Goal: Task Accomplishment & Management: Manage account settings

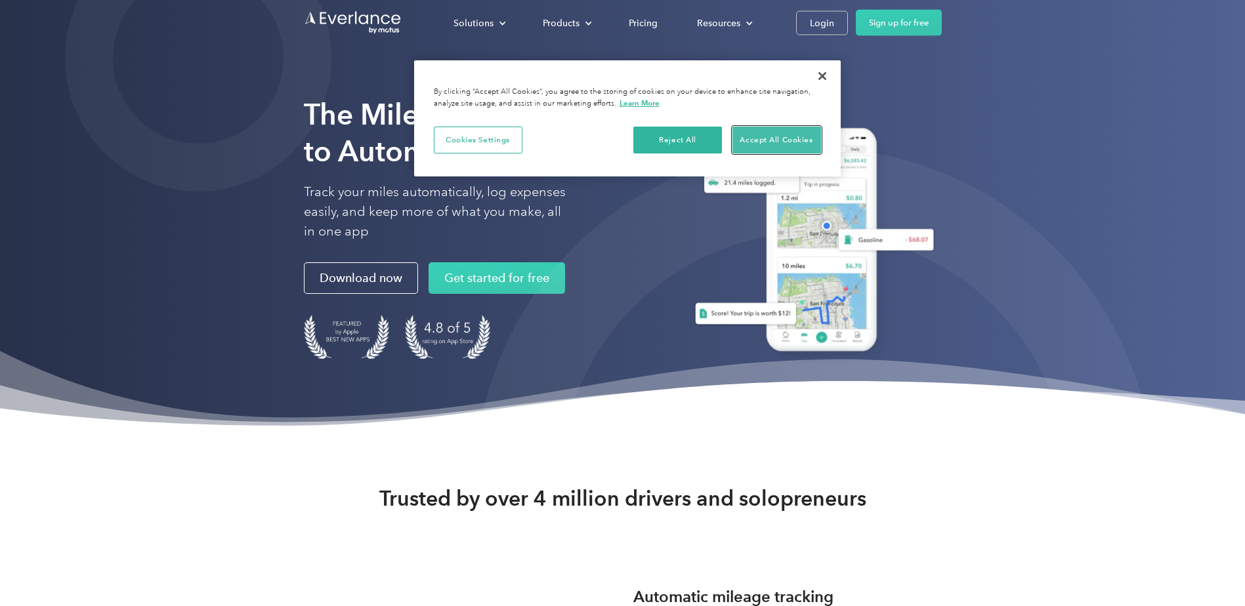
click at [779, 144] on button "Accept All Cookies" at bounding box center [776, 141] width 89 height 28
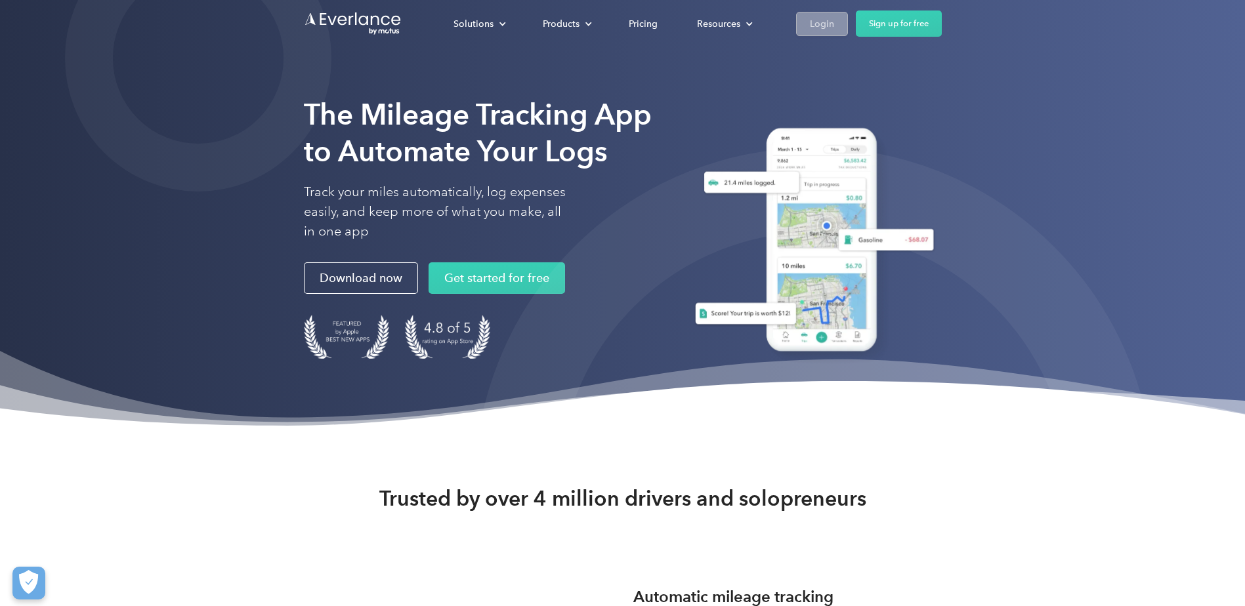
click at [811, 28] on div "Login" at bounding box center [822, 24] width 24 height 16
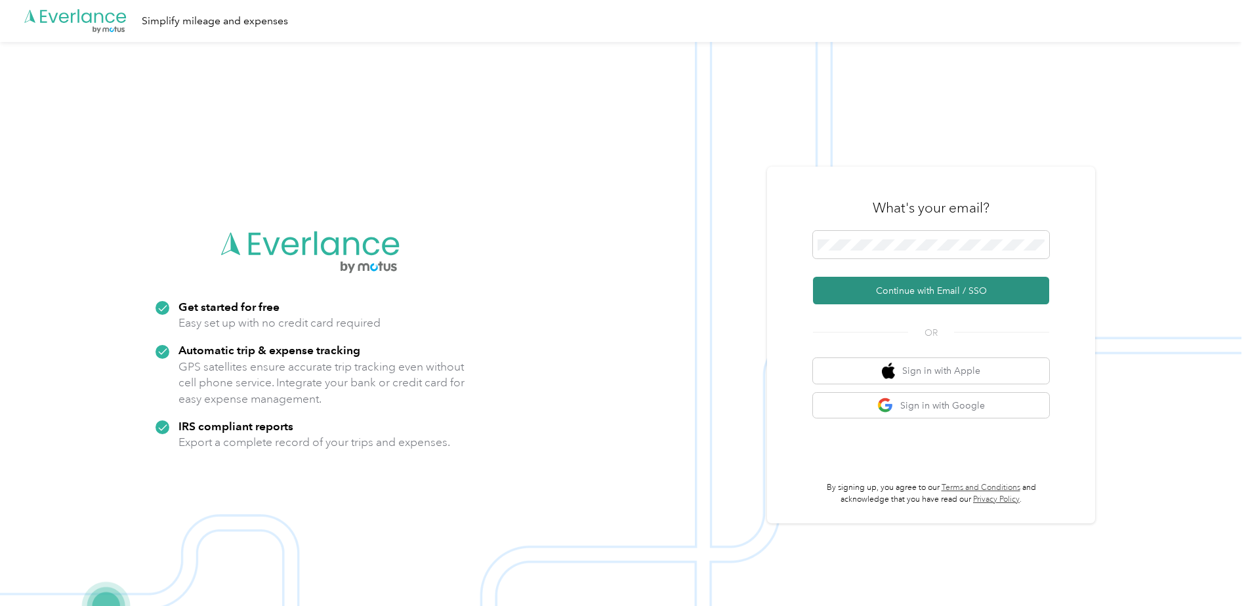
click at [926, 287] on button "Continue with Email / SSO" at bounding box center [931, 291] width 236 height 28
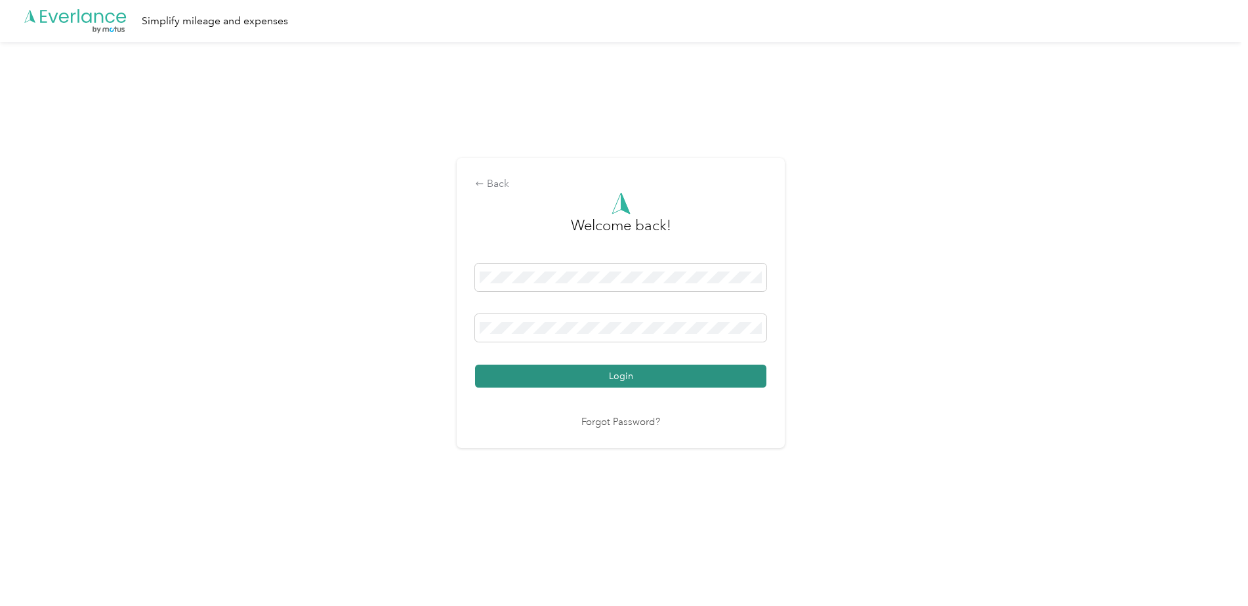
click at [529, 375] on button "Login" at bounding box center [620, 376] width 291 height 23
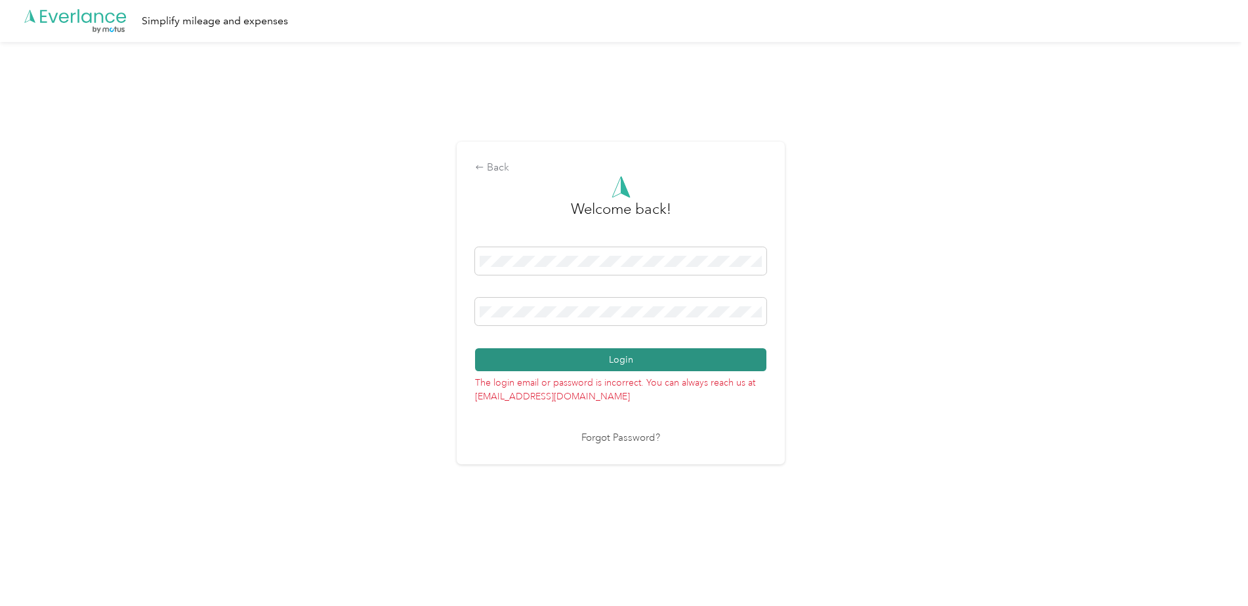
click at [637, 361] on button "Login" at bounding box center [620, 359] width 291 height 23
click at [571, 304] on span at bounding box center [620, 312] width 291 height 28
click at [469, 318] on div "Back Welcome back! Login The login email or password is incorrect. You can alwa…" at bounding box center [621, 303] width 328 height 322
click at [460, 314] on div "Back Welcome back! Login The login email or password is incorrect. You can alwa…" at bounding box center [621, 303] width 328 height 322
click at [730, 367] on button "Login" at bounding box center [620, 359] width 291 height 23
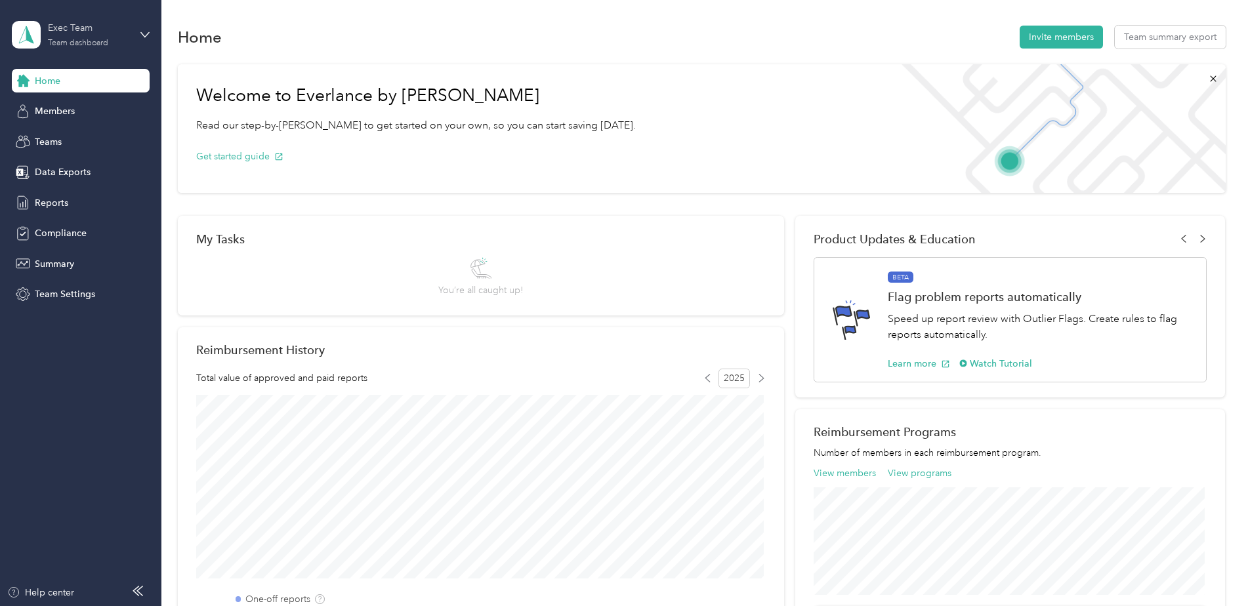
click at [106, 41] on div "Team dashboard" at bounding box center [78, 43] width 60 height 8
click at [59, 138] on div "Personal dashboard" at bounding box center [65, 138] width 83 height 14
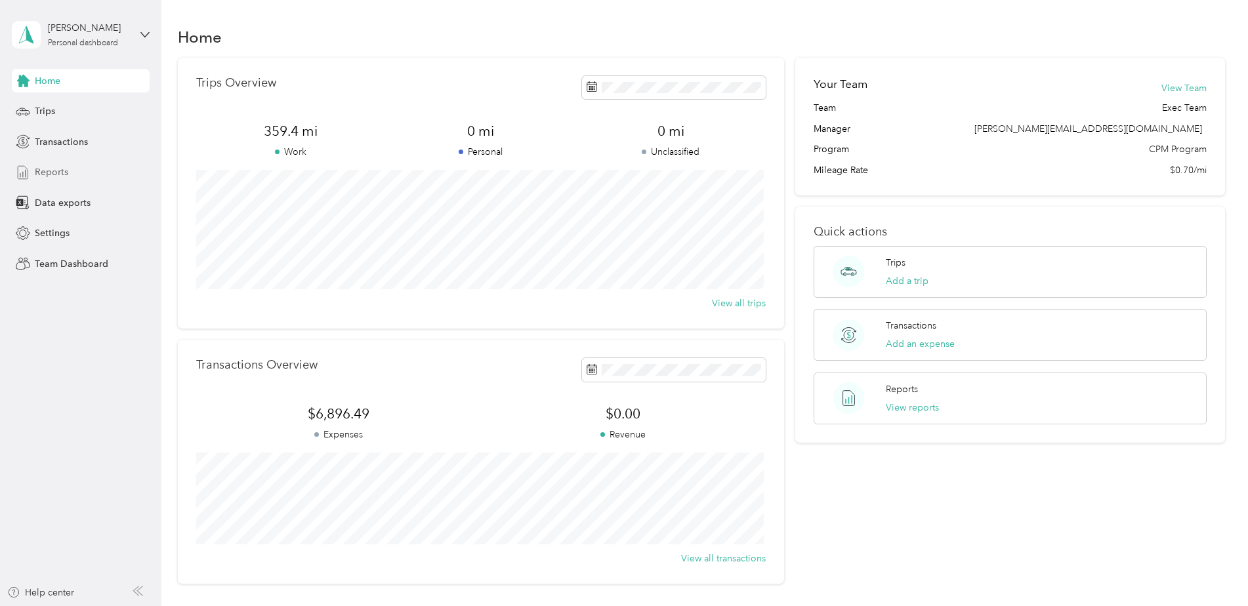
click at [30, 166] on icon at bounding box center [23, 172] width 14 height 14
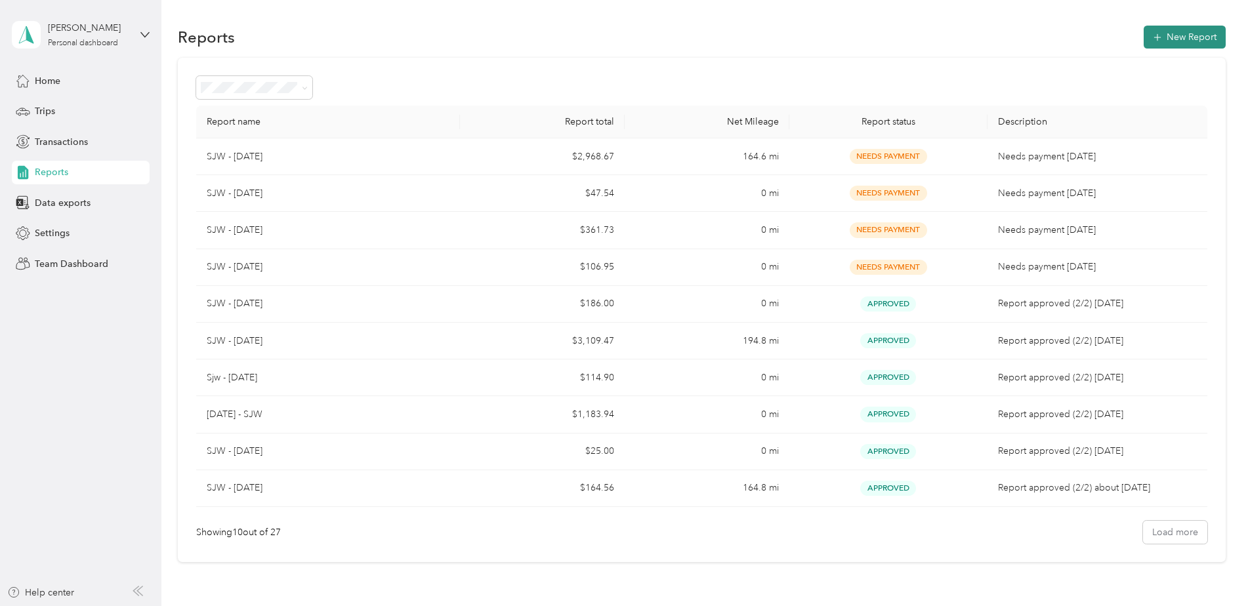
click at [1200, 39] on button "New Report" at bounding box center [1184, 37] width 82 height 23
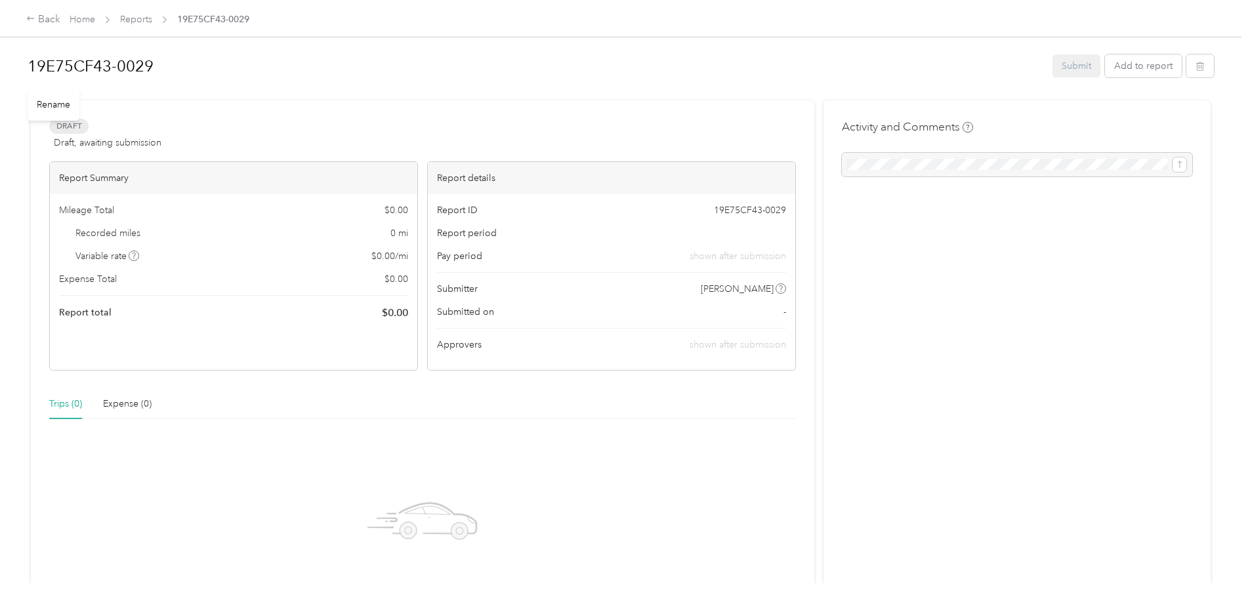
click at [108, 68] on h1 "19E75CF43-0029" at bounding box center [536, 66] width 1016 height 31
click at [537, 109] on div "Draft Draft, awaiting submission View activity & comments Report Summary Mileag…" at bounding box center [422, 401] width 783 height 595
click at [1147, 68] on button "Add to report" at bounding box center [1143, 65] width 77 height 23
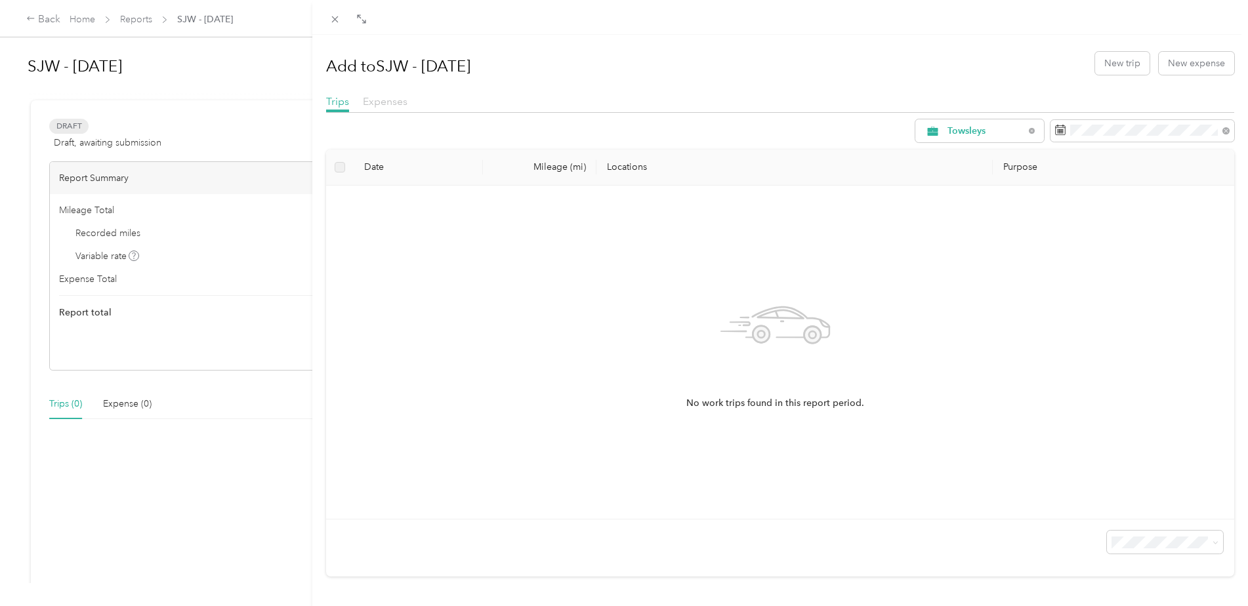
click at [379, 100] on span "Expenses" at bounding box center [385, 101] width 45 height 12
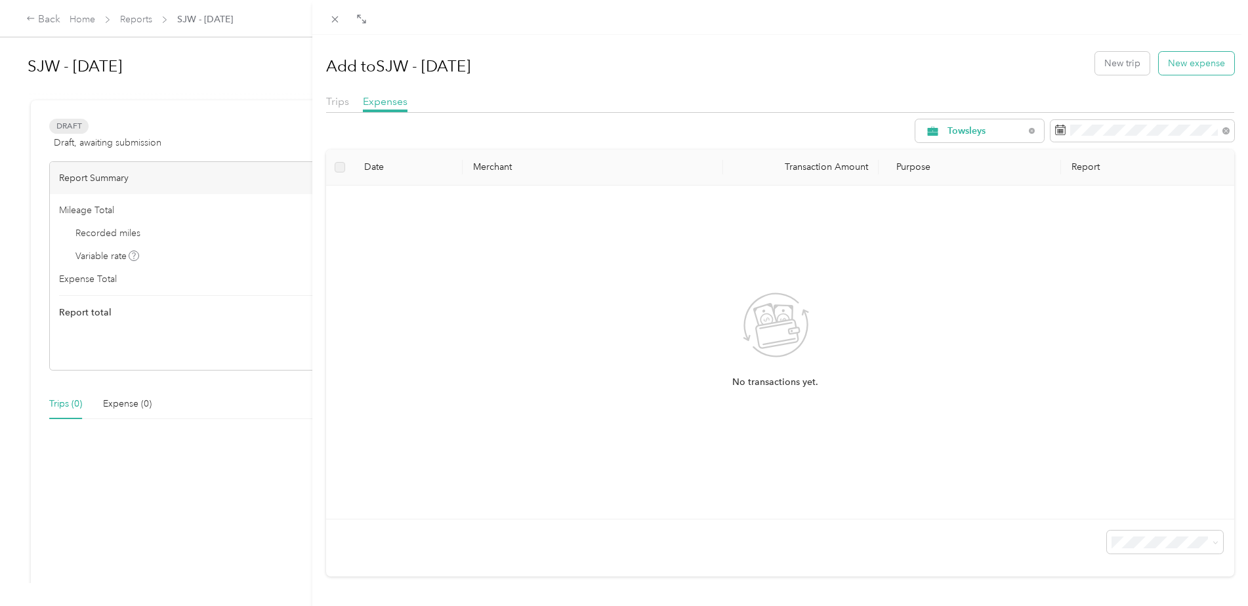
click at [1198, 61] on button "New expense" at bounding box center [1196, 63] width 75 height 23
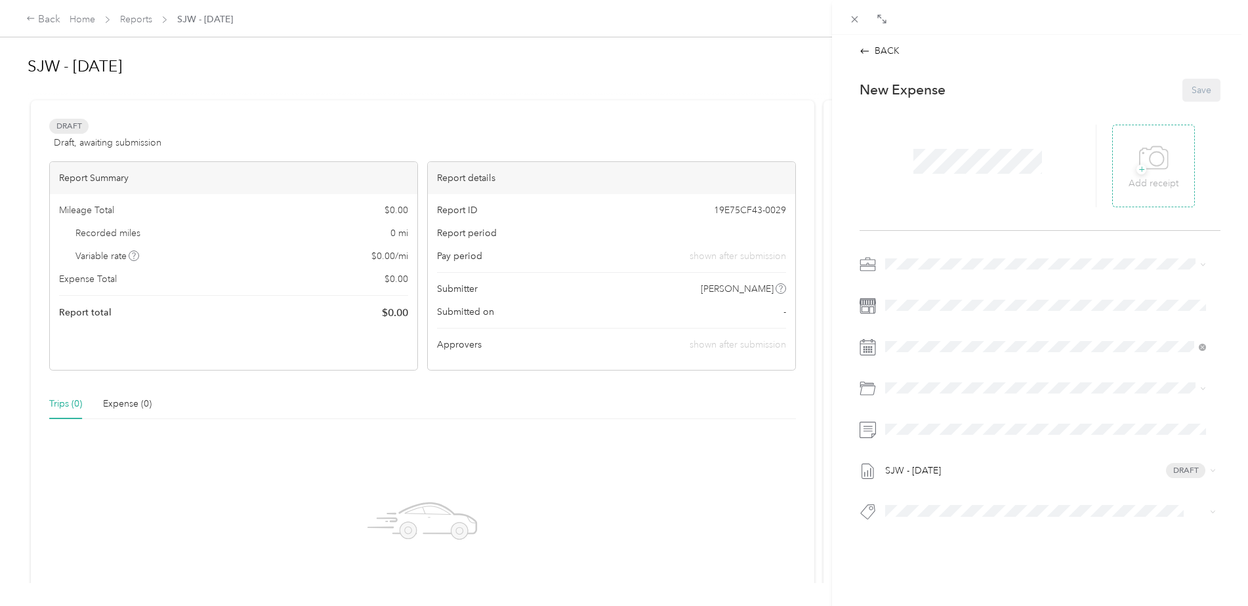
click at [1149, 167] on icon at bounding box center [1154, 158] width 30 height 36
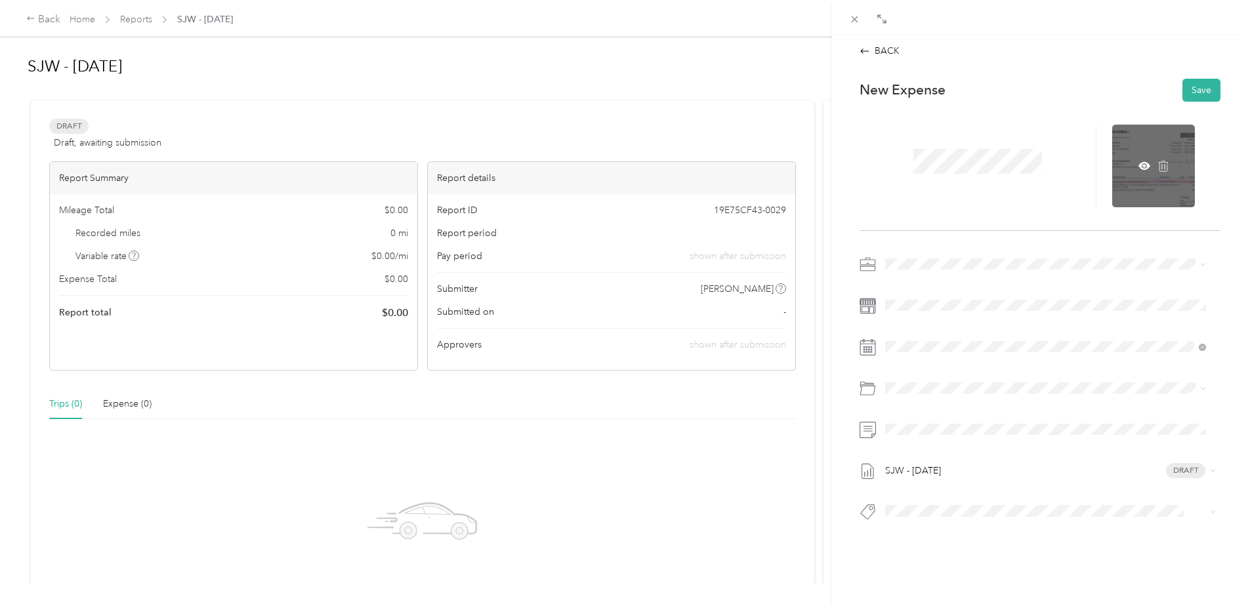
click at [1133, 185] on div at bounding box center [1153, 166] width 83 height 83
drag, startPoint x: 1133, startPoint y: 185, endPoint x: 1161, endPoint y: 156, distance: 39.9
click at [1161, 156] on div at bounding box center [1153, 166] width 83 height 83
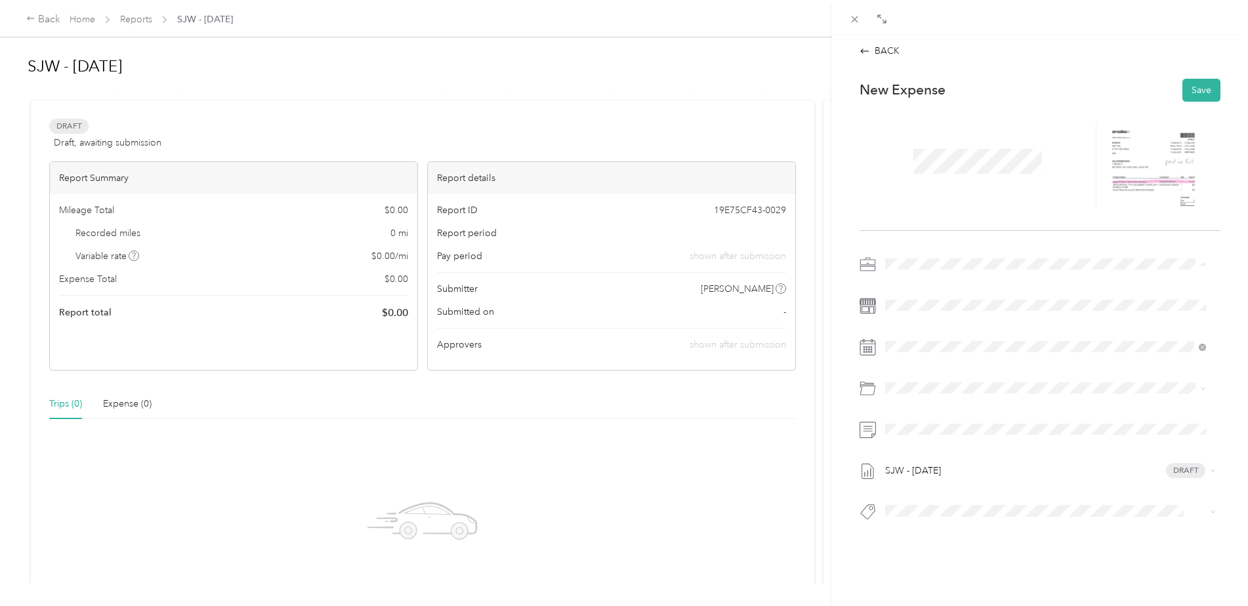
click at [913, 284] on span "Towsleys" at bounding box center [908, 286] width 37 height 11
click at [890, 311] on span at bounding box center [1050, 305] width 340 height 21
click at [911, 526] on div "21" at bounding box center [912, 528] width 17 height 16
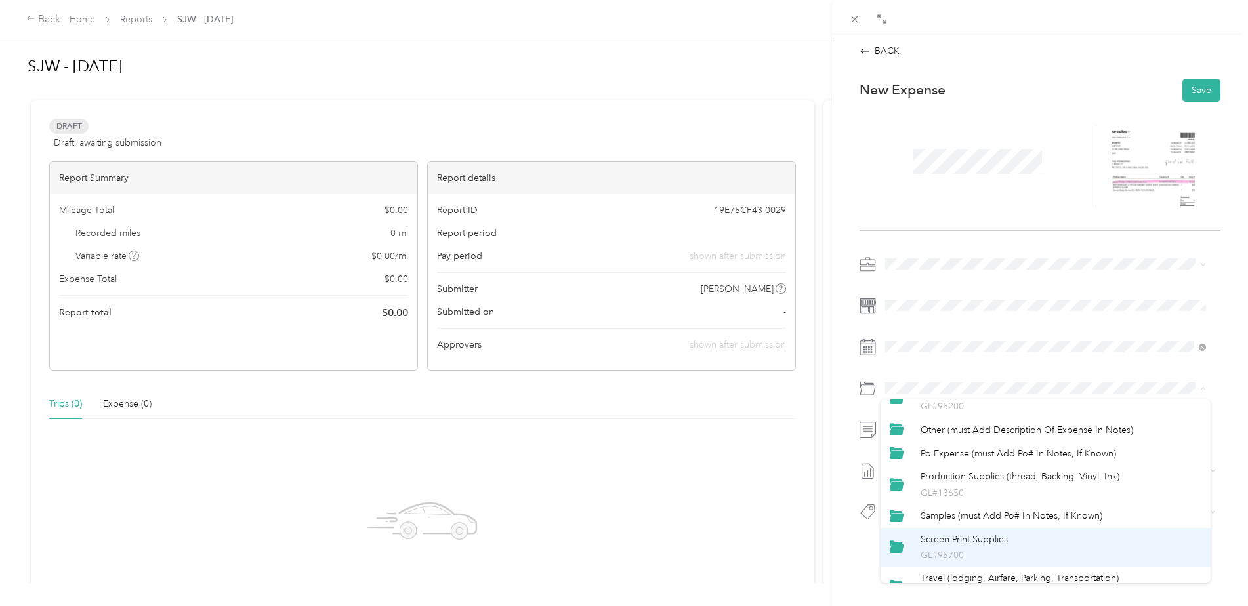
scroll to position [602, 0]
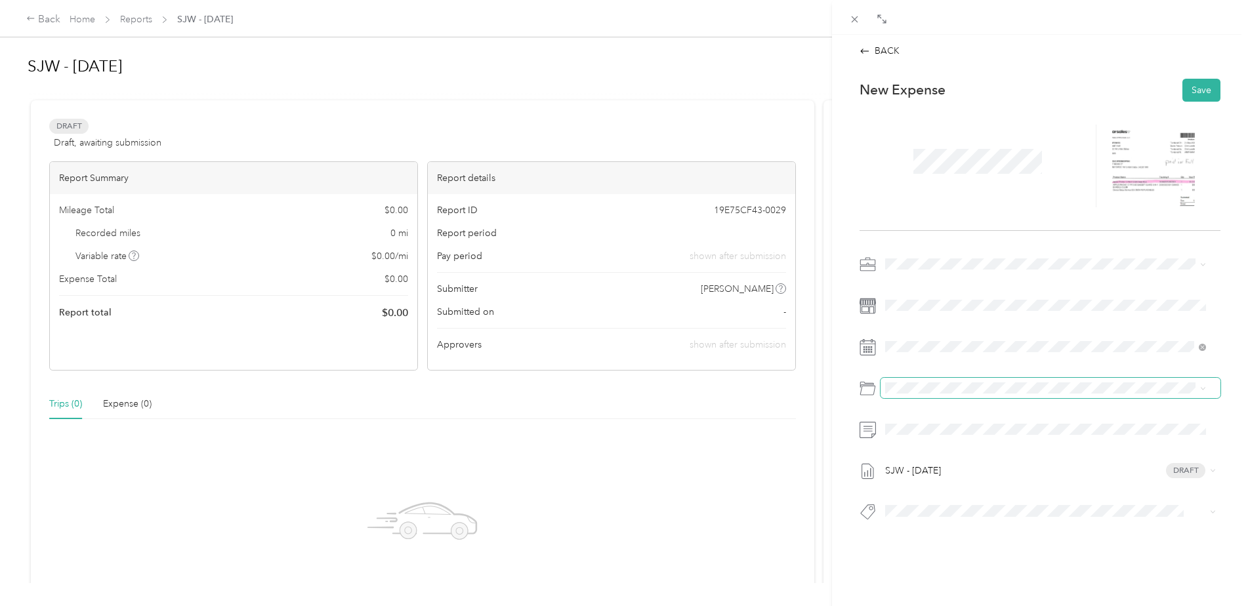
click at [931, 396] on span at bounding box center [1050, 388] width 340 height 21
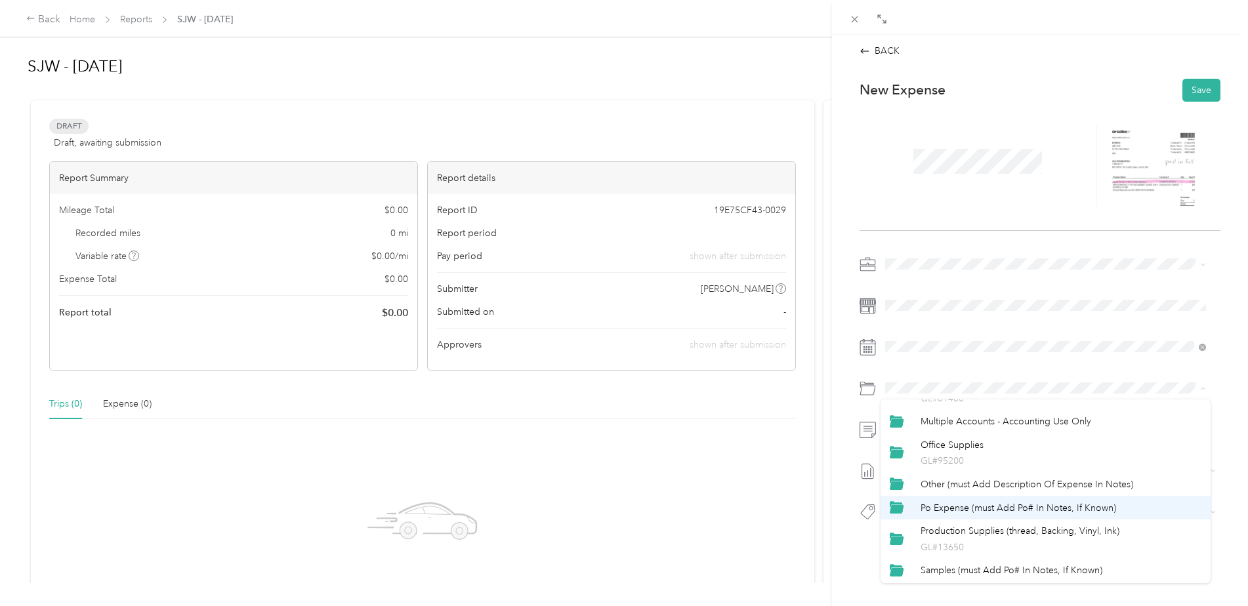
scroll to position [590, 0]
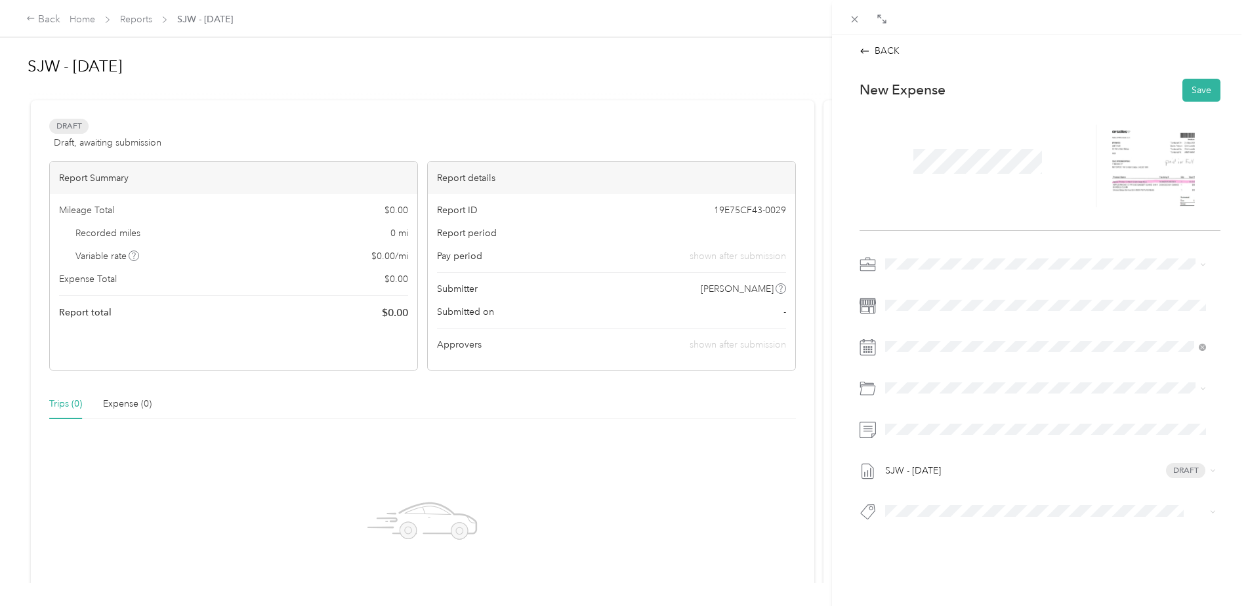
click at [970, 422] on li "Other (must Add Description Of Expense In Notes)" at bounding box center [1045, 416] width 330 height 24
click at [951, 441] on li "Personal Cash/card Used" at bounding box center [1045, 432] width 330 height 26
click at [186, 66] on div "BACK This expense cannot be edited because it is either under review, approved,…" at bounding box center [624, 303] width 1248 height 606
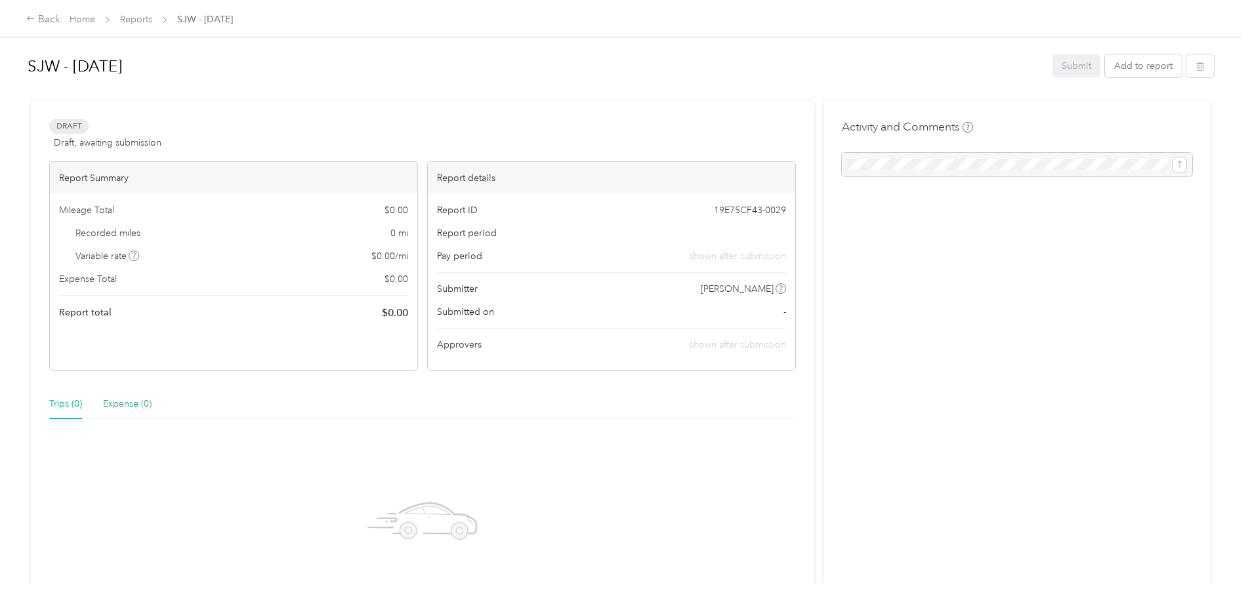
click at [108, 405] on div "Expense (0)" at bounding box center [127, 404] width 49 height 14
click at [1132, 64] on button "Add to report" at bounding box center [1143, 65] width 77 height 23
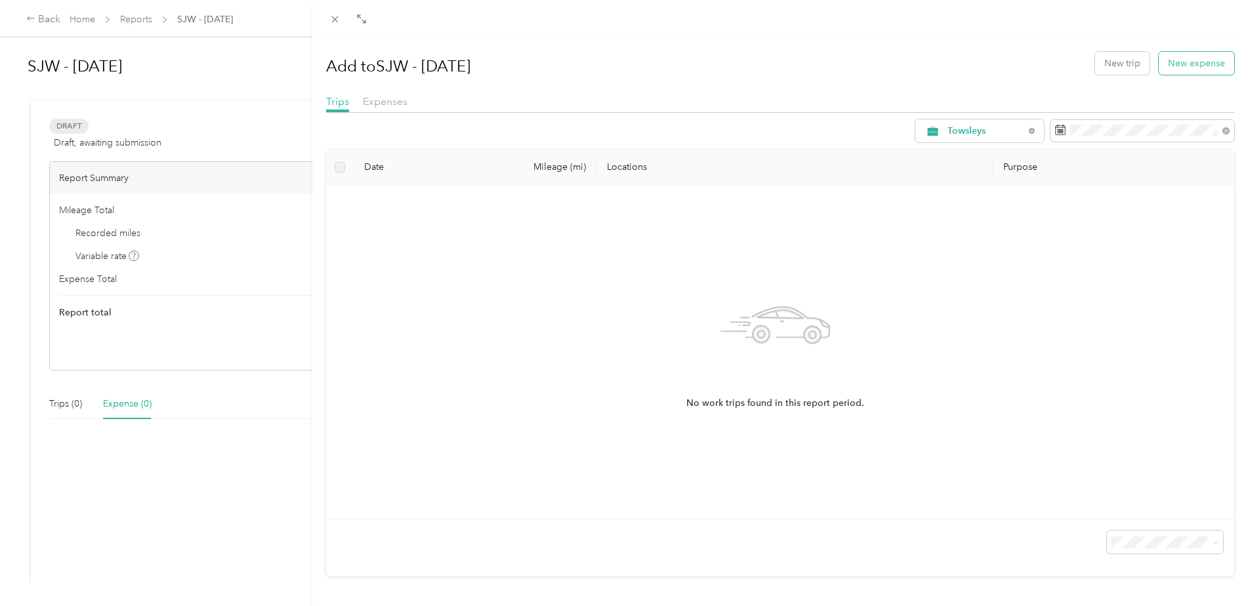
click at [1194, 56] on button "New expense" at bounding box center [1196, 63] width 75 height 23
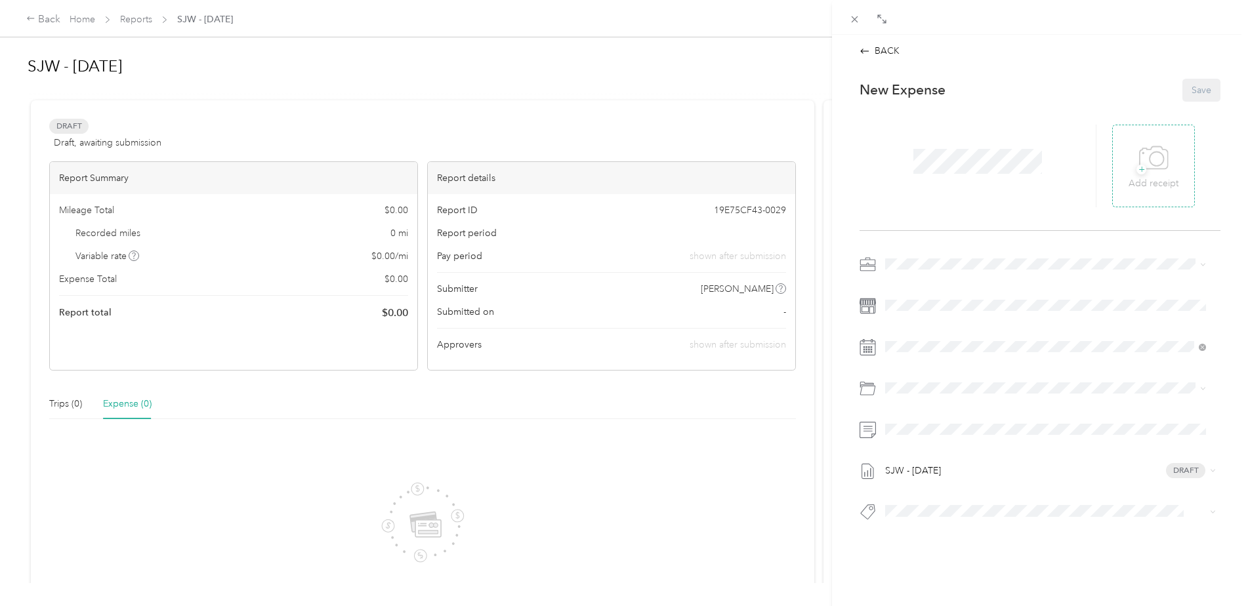
click at [1145, 157] on icon at bounding box center [1154, 158] width 30 height 36
click at [911, 525] on div "21" at bounding box center [912, 528] width 17 height 16
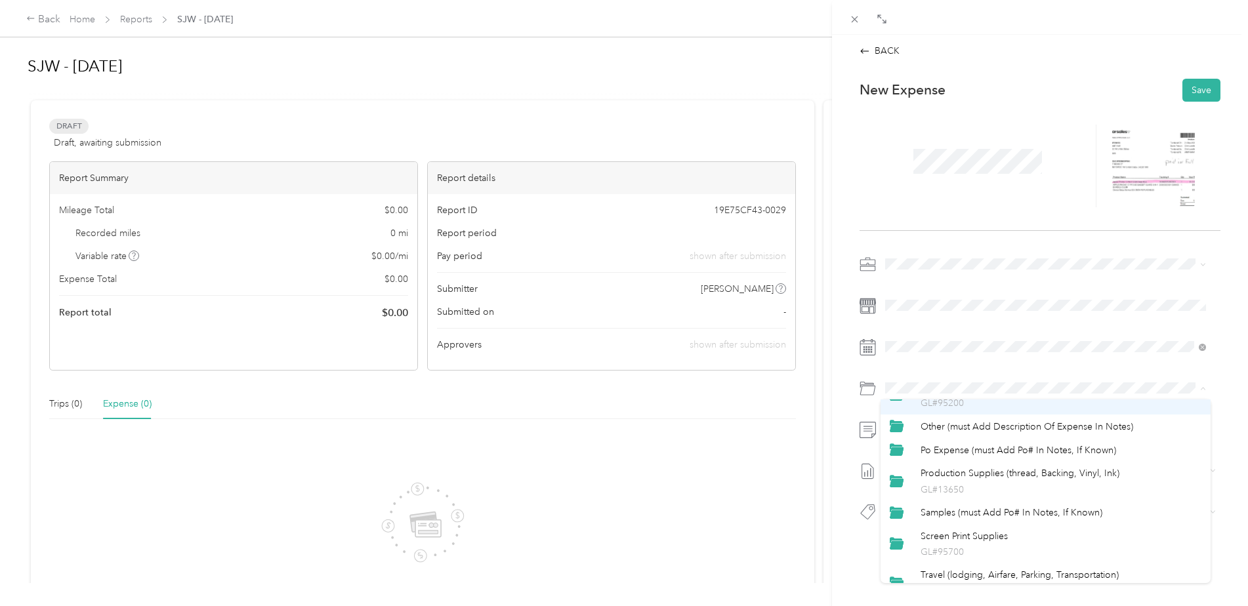
scroll to position [590, 0]
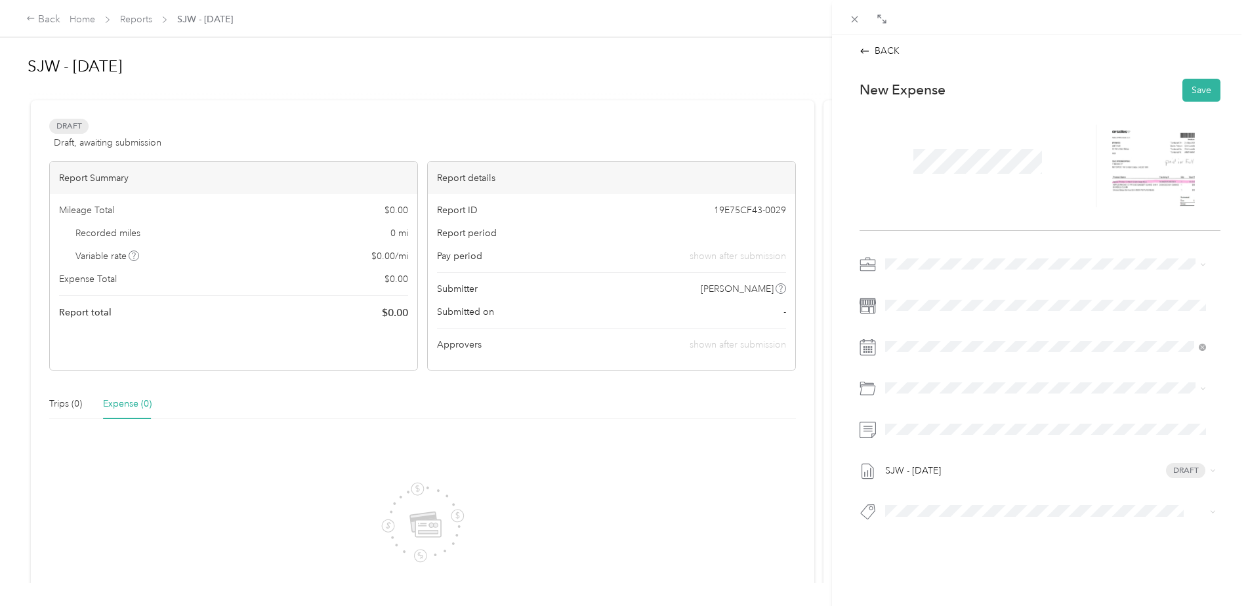
click at [951, 418] on span "Other (must Add Description Of Expense In Notes)" at bounding box center [1026, 415] width 213 height 11
click at [945, 439] on span "Personal Cash/card Used" at bounding box center [944, 438] width 91 height 12
click at [1189, 89] on button "Save" at bounding box center [1201, 90] width 38 height 23
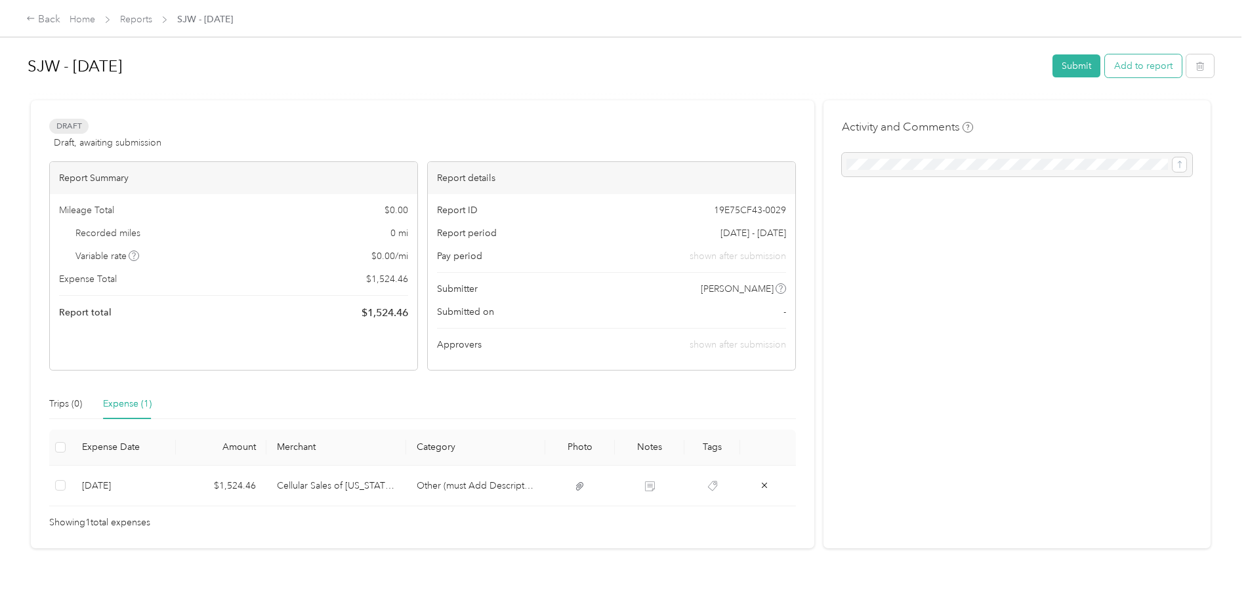
click at [1151, 67] on button "Add to report" at bounding box center [1143, 65] width 77 height 23
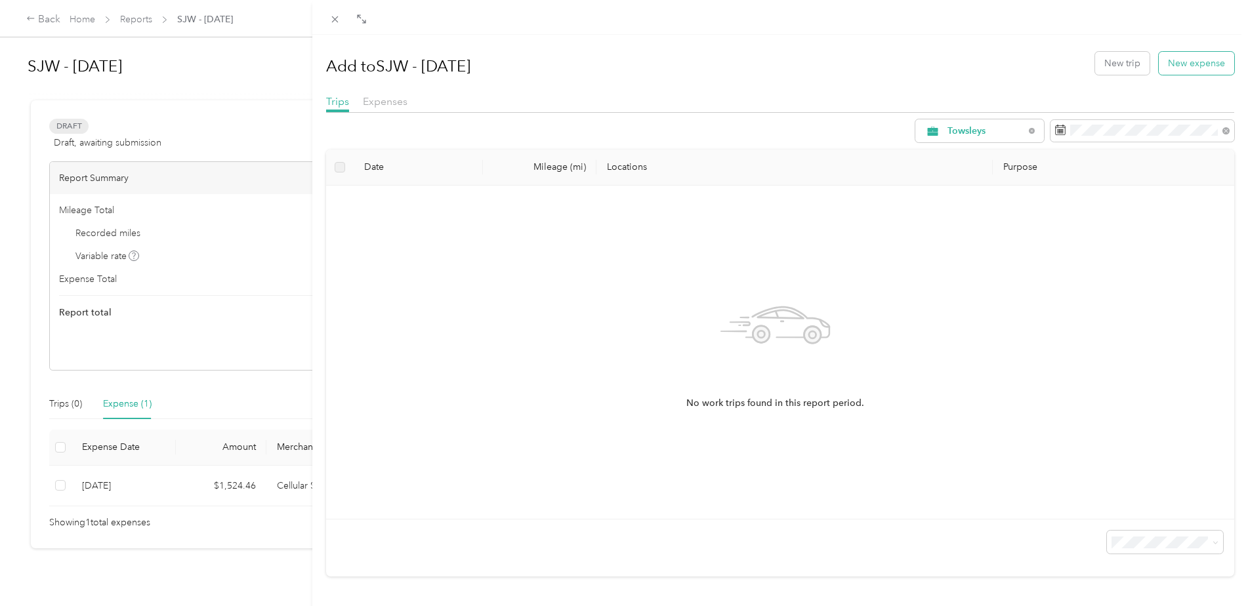
click at [1185, 62] on button "New expense" at bounding box center [1196, 63] width 75 height 23
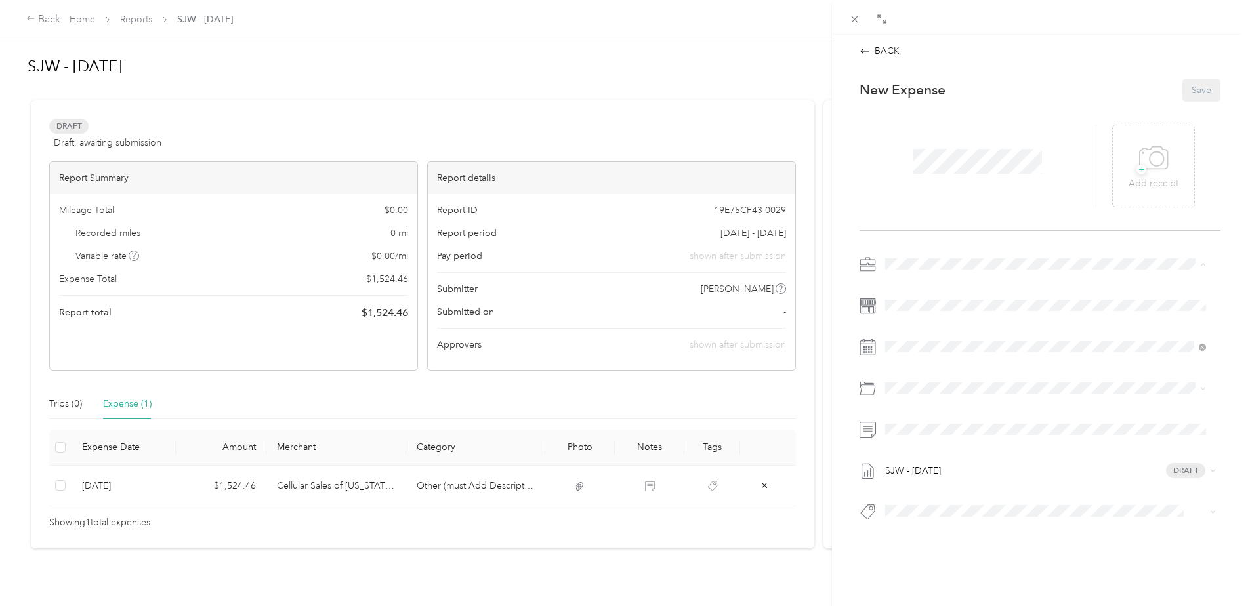
click at [899, 290] on li "Towsleys" at bounding box center [1045, 287] width 330 height 23
click at [982, 488] on div "11" at bounding box center [980, 487] width 17 height 16
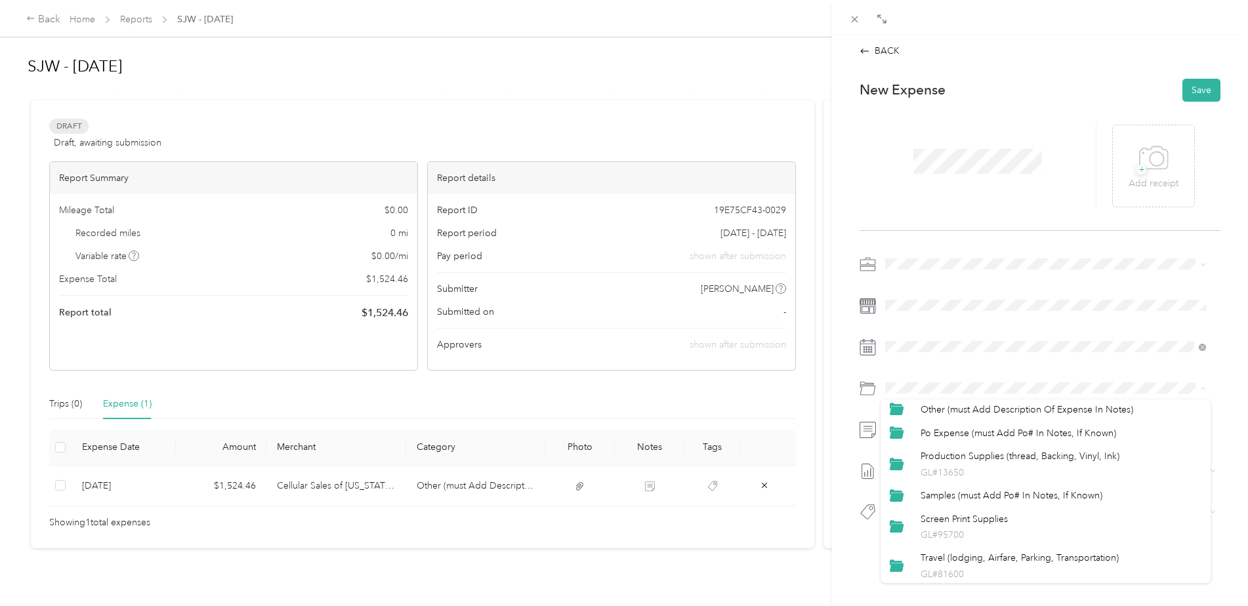
scroll to position [602, 0]
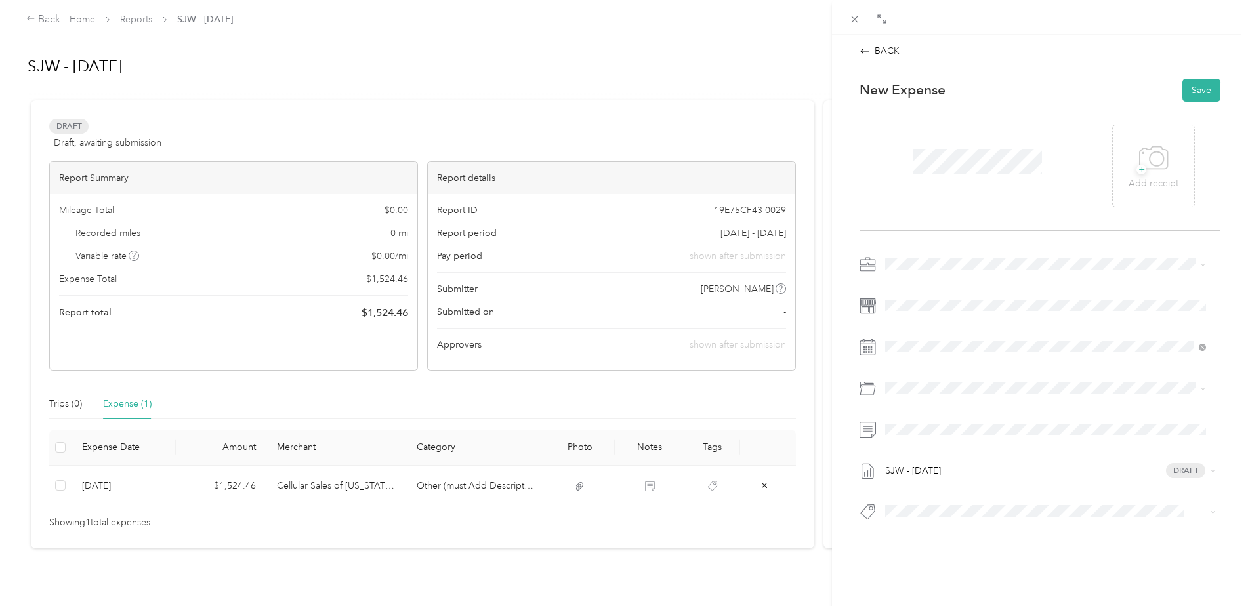
click at [948, 566] on p "GL#81600" at bounding box center [1060, 571] width 281 height 14
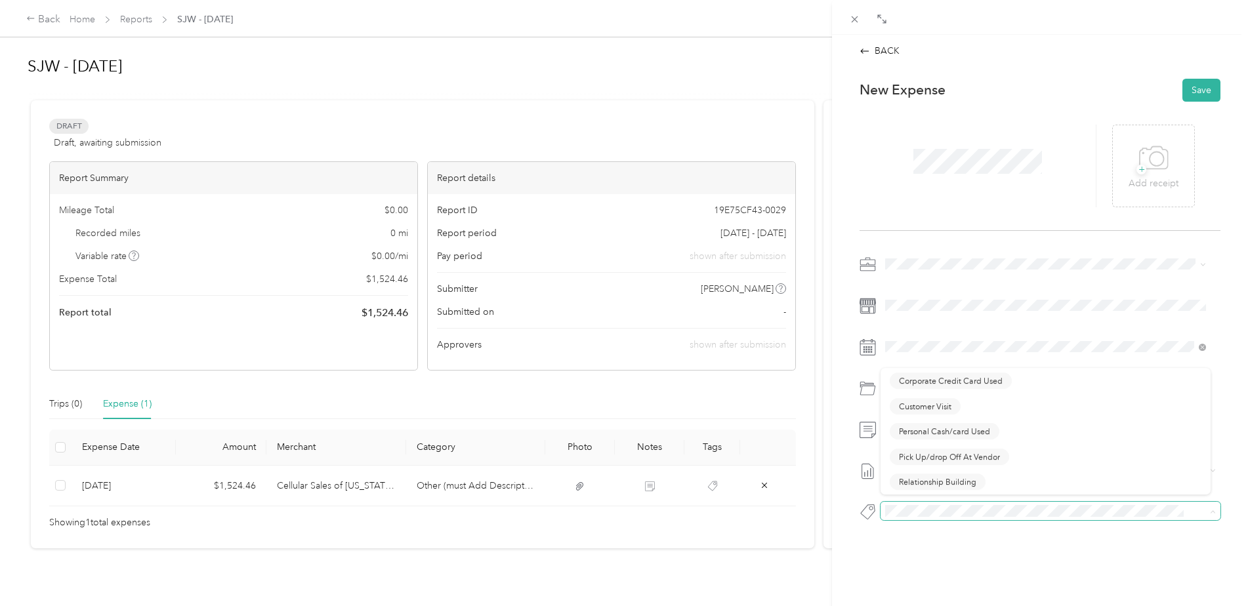
click at [923, 505] on span at bounding box center [1039, 512] width 318 height 14
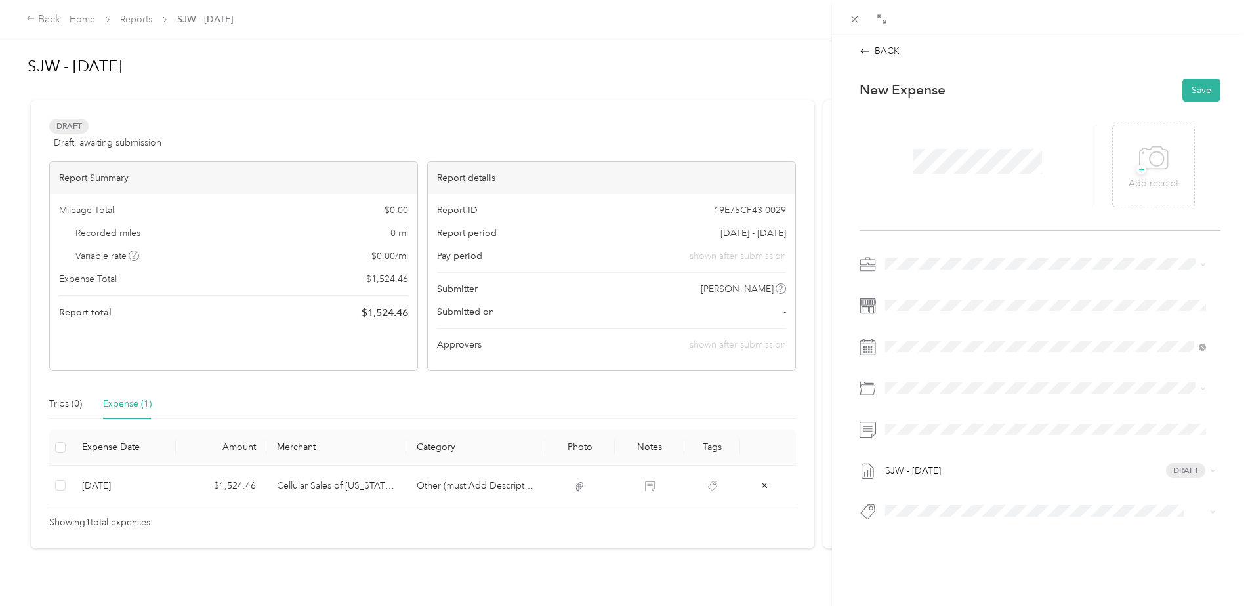
click at [949, 388] on button "Corporate Credit Card Used" at bounding box center [951, 387] width 122 height 16
click at [1149, 158] on icon at bounding box center [1156, 159] width 14 height 14
click at [1197, 90] on button "Save" at bounding box center [1201, 90] width 38 height 23
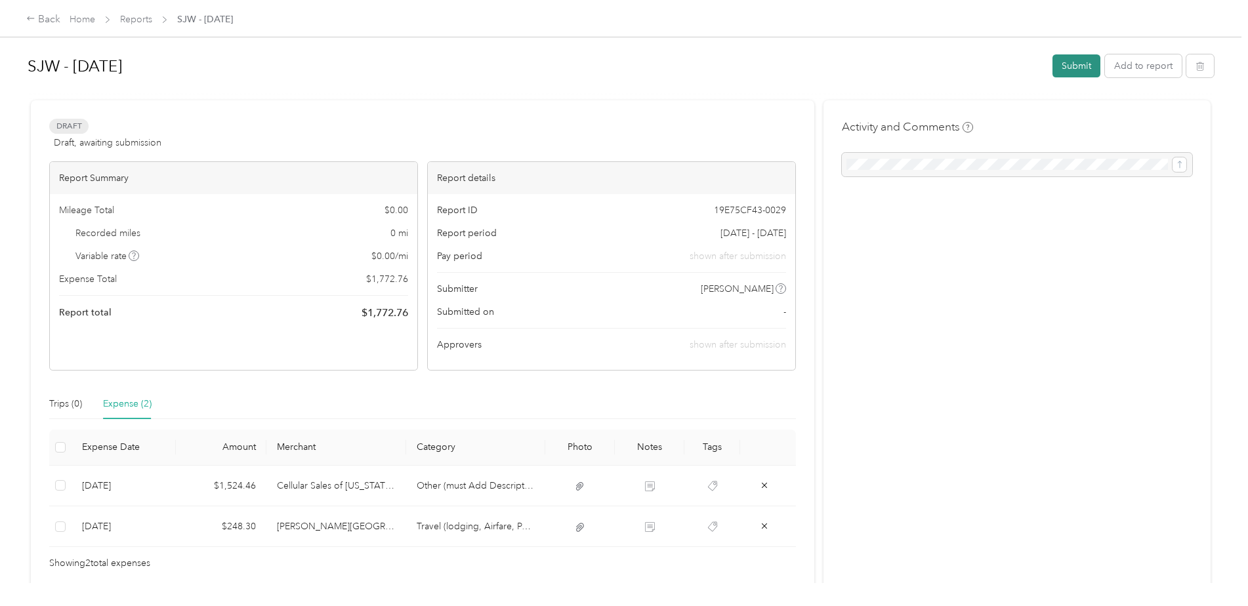
click at [1070, 61] on button "Submit" at bounding box center [1076, 65] width 48 height 23
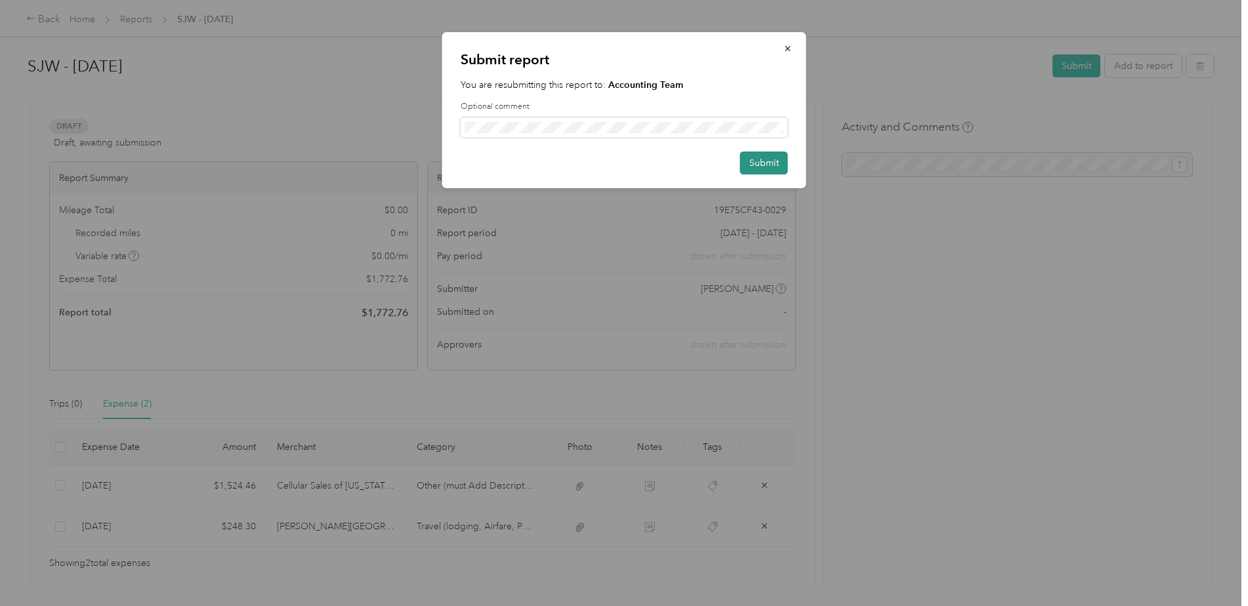
click at [778, 161] on button "Submit" at bounding box center [764, 163] width 48 height 23
